Goal: Transaction & Acquisition: Purchase product/service

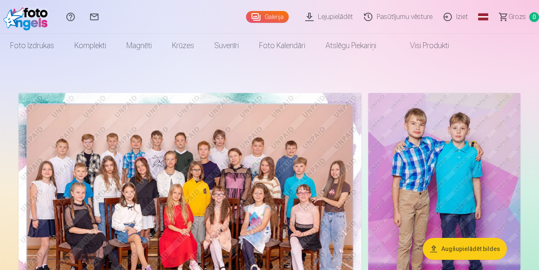
click at [238, 162] on img at bounding box center [190, 207] width 343 height 229
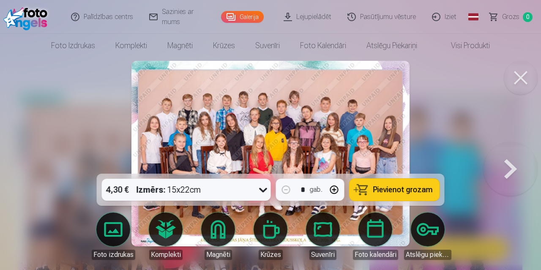
click at [396, 188] on span "Pievienot grozam" at bounding box center [403, 190] width 60 height 8
click at [523, 76] on button at bounding box center [521, 78] width 34 height 34
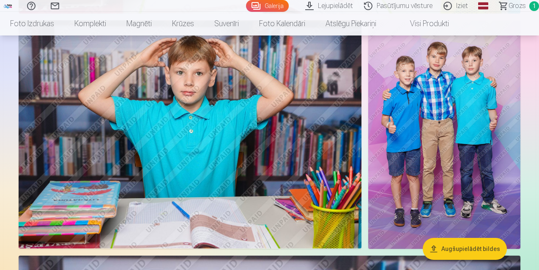
scroll to position [657, 0]
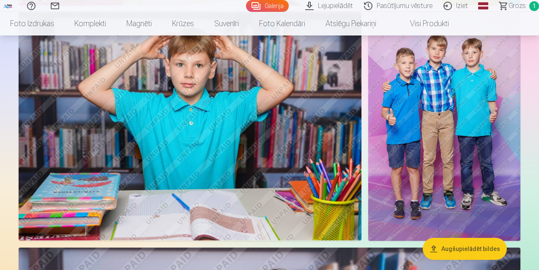
click at [445, 85] on img at bounding box center [444, 126] width 152 height 229
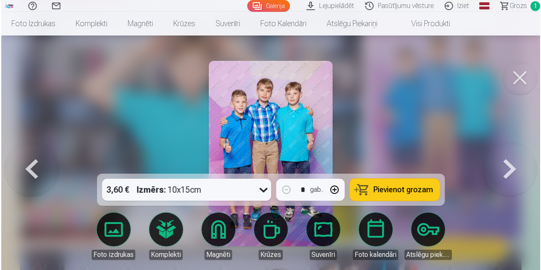
scroll to position [658, 0]
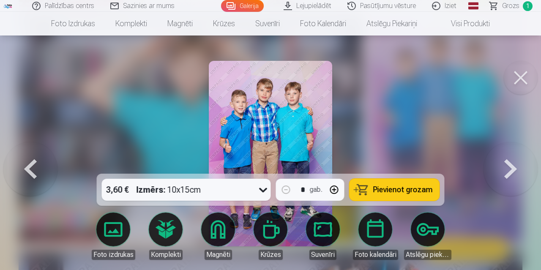
click at [385, 191] on span "Pievienot grozam" at bounding box center [403, 190] width 60 height 8
click at [519, 78] on button at bounding box center [521, 78] width 34 height 34
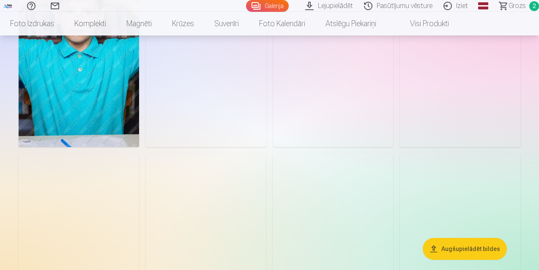
scroll to position [1442, 0]
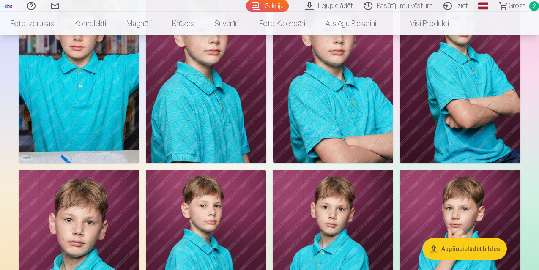
click at [266, 111] on img at bounding box center [206, 72] width 120 height 180
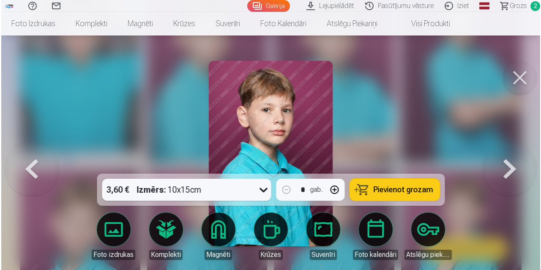
scroll to position [1447, 0]
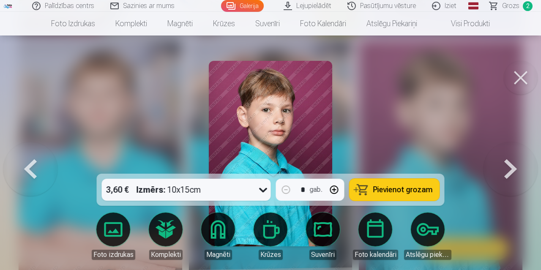
click at [263, 188] on icon at bounding box center [264, 190] width 14 height 14
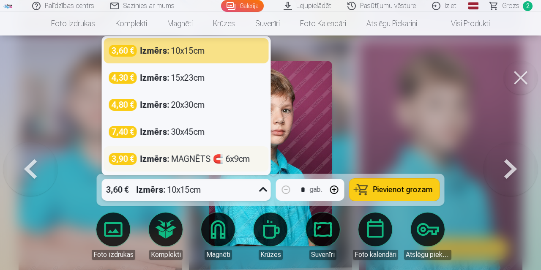
click at [196, 158] on div "Izmērs : MAGNĒTS 🧲 6x9cm" at bounding box center [195, 159] width 110 height 12
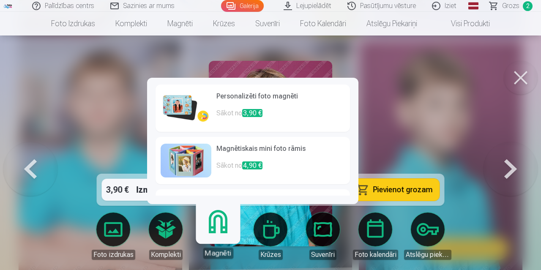
click at [237, 96] on h6 "Personalizēti foto magnēti" at bounding box center [280, 99] width 128 height 17
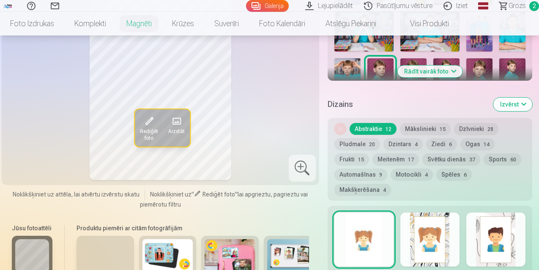
scroll to position [431, 0]
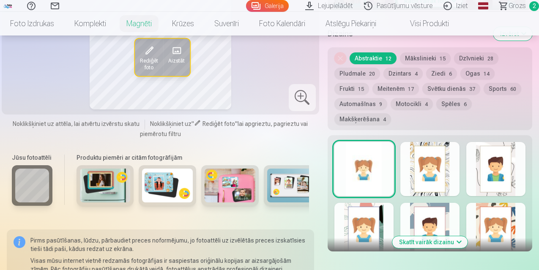
click at [483, 83] on button "Sports 60" at bounding box center [502, 89] width 38 height 12
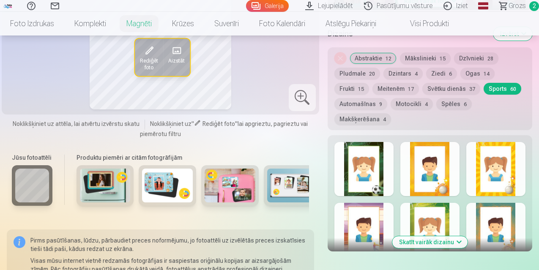
scroll to position [557, 0]
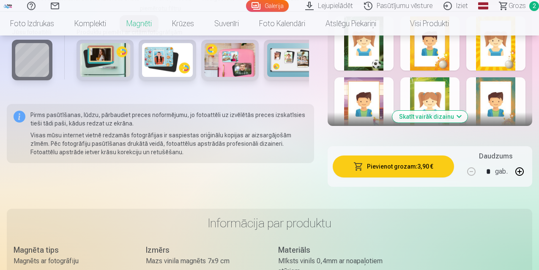
click at [445, 111] on button "Skatīt vairāk dizainu" at bounding box center [429, 117] width 75 height 12
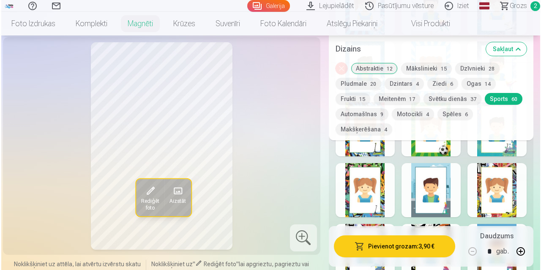
scroll to position [921, 0]
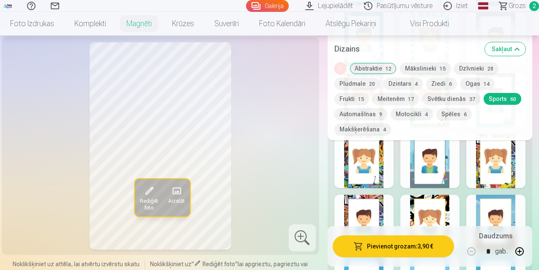
click at [372, 145] on div at bounding box center [363, 161] width 59 height 54
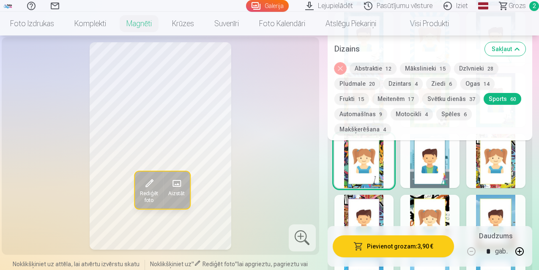
click at [390, 245] on button "Pievienot grozam : 3,90 €" at bounding box center [393, 246] width 121 height 22
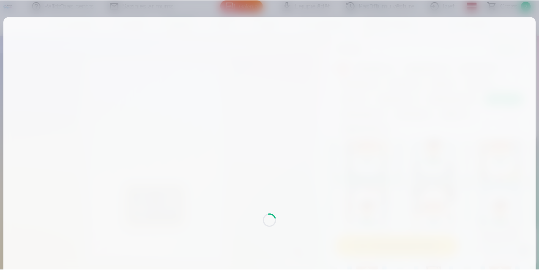
scroll to position [323, 0]
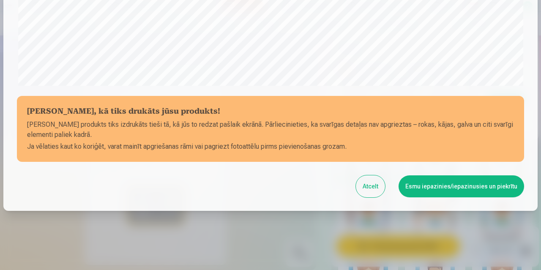
click at [467, 193] on button "Esmu iepazinies/iepazinusies un piekrītu" at bounding box center [462, 186] width 126 height 22
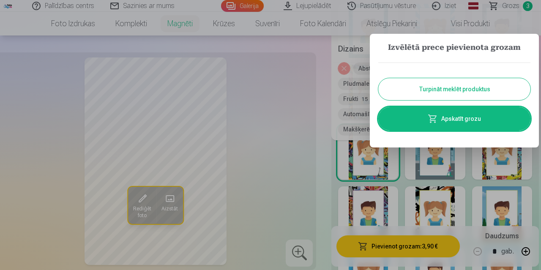
click at [475, 90] on button "Turpināt meklēt produktus" at bounding box center [454, 89] width 152 height 22
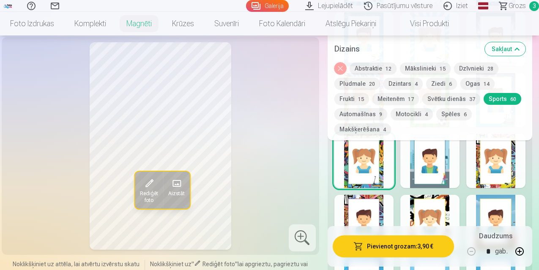
scroll to position [493, 0]
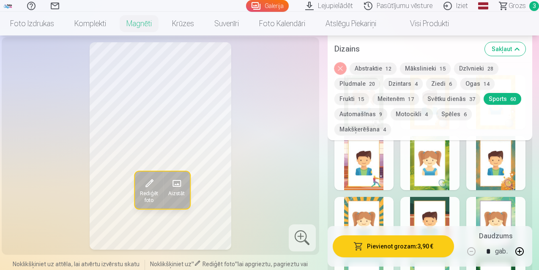
click at [246, 8] on link "Galerija" at bounding box center [267, 6] width 43 height 12
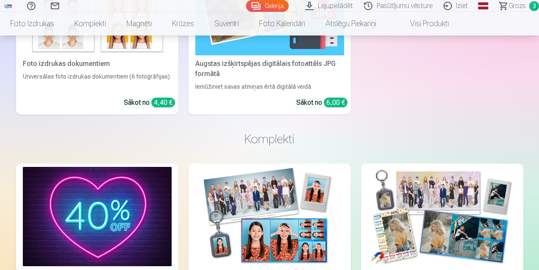
scroll to position [2284, 0]
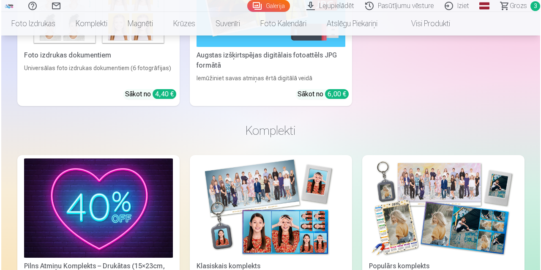
scroll to position [2293, 0]
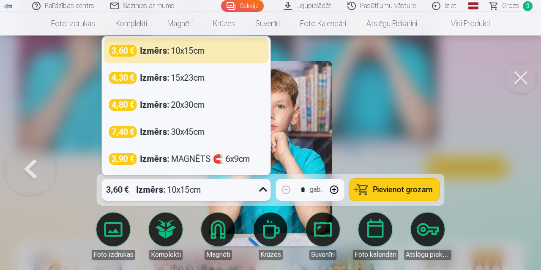
click at [262, 191] on icon at bounding box center [263, 189] width 8 height 5
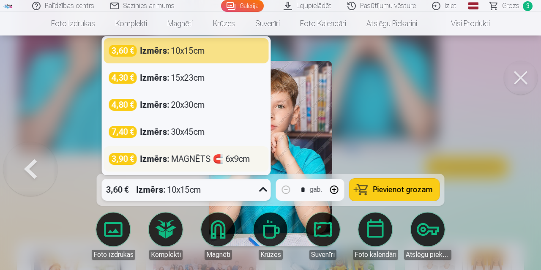
click at [188, 157] on div "Izmērs : MAGNĒTS 🧲 6x9cm" at bounding box center [195, 159] width 110 height 12
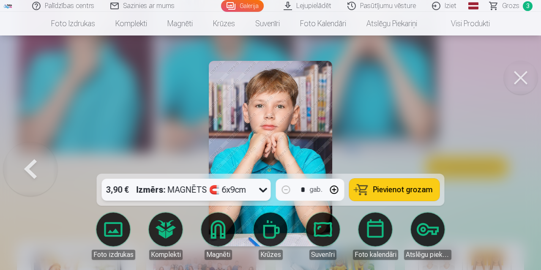
click at [393, 194] on span "Pievienot grozam" at bounding box center [403, 190] width 60 height 8
click at [524, 76] on button at bounding box center [521, 78] width 34 height 34
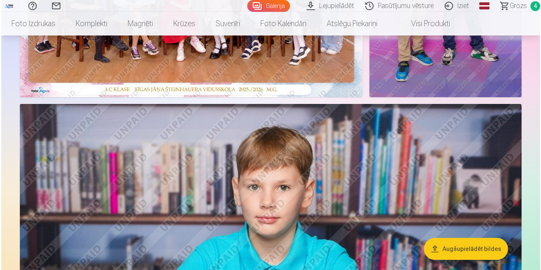
scroll to position [336, 0]
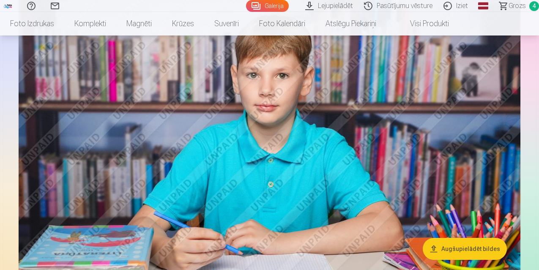
click at [299, 120] on img at bounding box center [270, 159] width 502 height 334
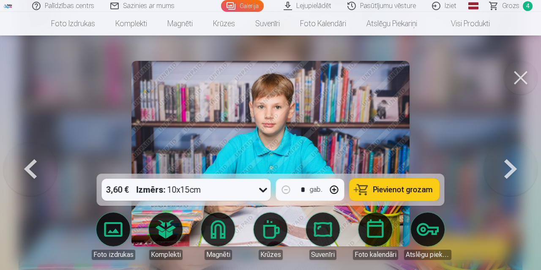
click at [452, 5] on link "Iziet" at bounding box center [444, 6] width 41 height 12
